Goal: Use online tool/utility: Use online tool/utility

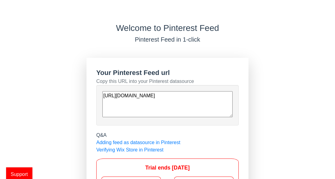
click at [198, 105] on textarea "[URL][DOMAIN_NAME]" at bounding box center [167, 104] width 130 height 26
drag, startPoint x: 201, startPoint y: 108, endPoint x: 99, endPoint y: 106, distance: 101.9
click at [99, 106] on div "[URL][DOMAIN_NAME]" at bounding box center [167, 105] width 143 height 40
click at [102, 97] on div "[URL][DOMAIN_NAME]" at bounding box center [167, 105] width 143 height 40
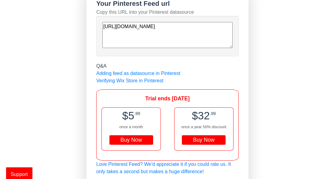
scroll to position [75, 0]
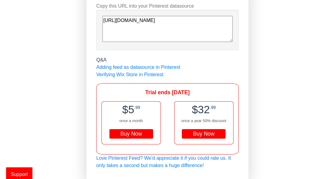
click at [284, 87] on div "Welcome to Pinterest Feed Pinterest Feed in 1-click Your Pinterest Feed url Cop…" at bounding box center [167, 63] width 335 height 231
drag, startPoint x: 231, startPoint y: 20, endPoint x: 181, endPoint y: 24, distance: 50.3
click at [181, 24] on textarea "[URL][DOMAIN_NAME]" at bounding box center [167, 29] width 130 height 26
drag, startPoint x: 173, startPoint y: 24, endPoint x: 168, endPoint y: 22, distance: 5.5
click at [168, 22] on textarea "[URL][DOMAIN_NAME]" at bounding box center [167, 29] width 130 height 26
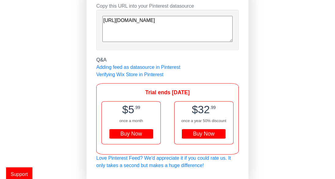
drag, startPoint x: 110, startPoint y: 24, endPoint x: 105, endPoint y: 15, distance: 9.9
drag, startPoint x: 105, startPoint y: 14, endPoint x: 264, endPoint y: 32, distance: 160.1
click at [267, 35] on div "Welcome to Pinterest Feed Pinterest Feed in 1-click Your Pinterest Feed url Cop…" at bounding box center [167, 63] width 335 height 231
drag, startPoint x: 103, startPoint y: 21, endPoint x: 205, endPoint y: 33, distance: 102.6
click at [321, 61] on div "Welcome to Pinterest Feed Pinterest Feed in 1-click Your Pinterest Feed url Cop…" at bounding box center [167, 63] width 335 height 231
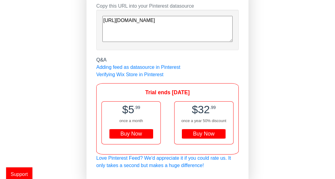
click at [27, 170] on span "Support" at bounding box center [19, 174] width 26 height 14
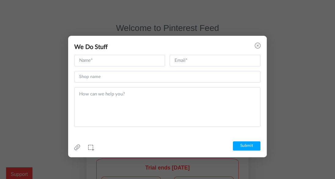
scroll to position [0, 0]
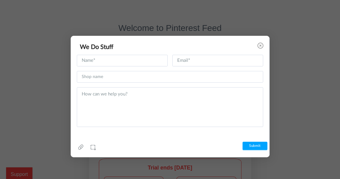
click at [261, 45] on icon at bounding box center [260, 46] width 6 height 6
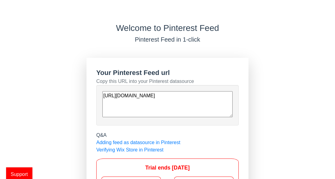
click at [63, 33] on div "Welcome to Pinterest Feed Pinterest Feed in 1-click" at bounding box center [167, 33] width 335 height 20
